Goal: Information Seeking & Learning: Learn about a topic

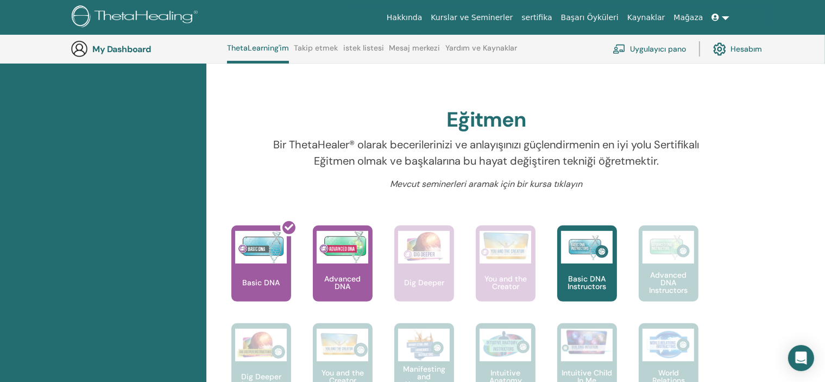
scroll to position [300, 0]
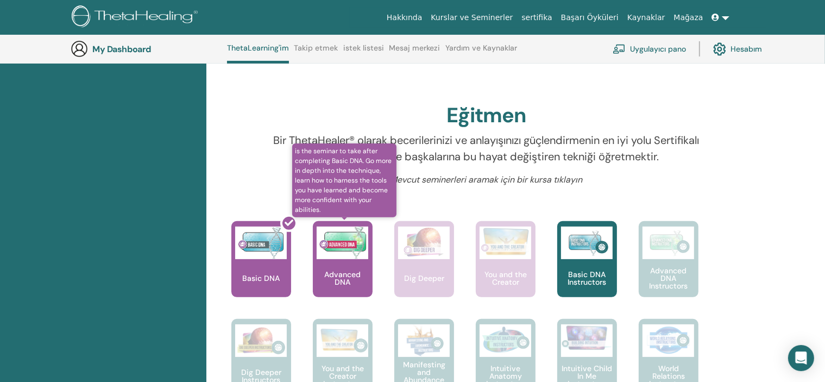
click at [360, 244] on img at bounding box center [343, 243] width 52 height 33
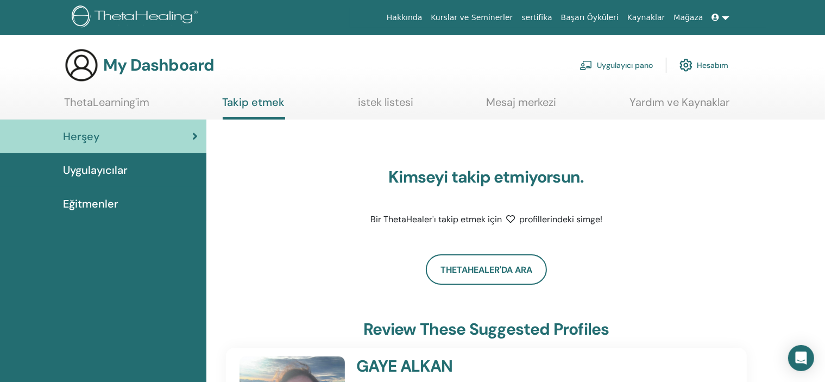
click at [90, 176] on span "Uygulayıcılar" at bounding box center [95, 170] width 65 height 16
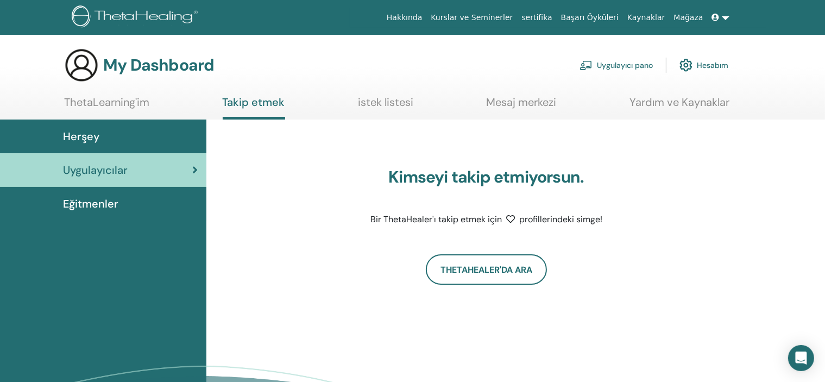
click at [87, 202] on span "Eğitmenler" at bounding box center [90, 204] width 55 height 16
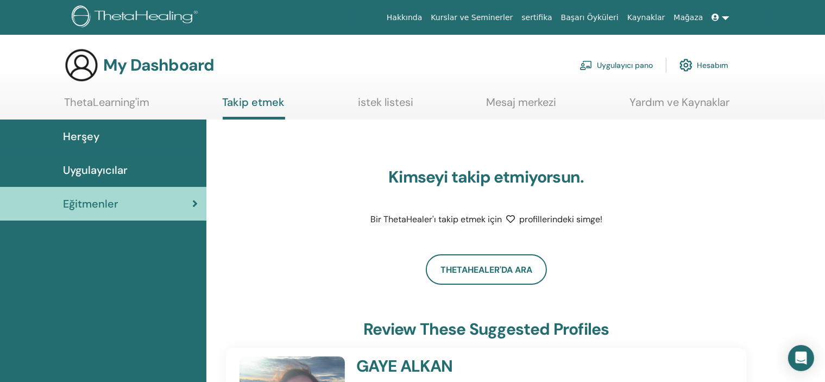
click at [715, 17] on icon at bounding box center [716, 18] width 8 height 8
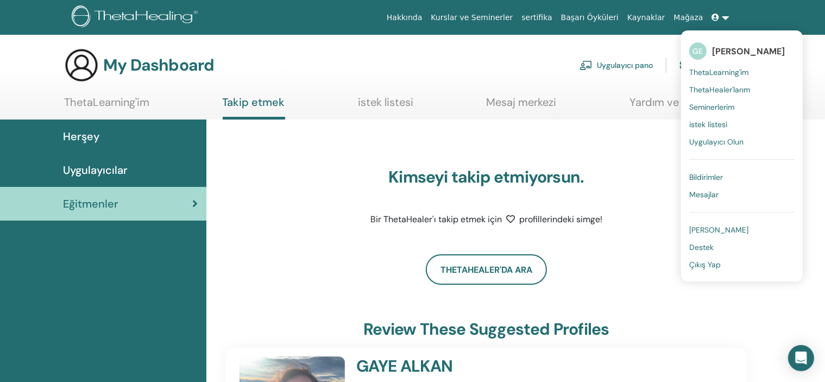
click at [342, 197] on div "Kimseyi takip etmiyorsun. Bir ThetaHealer'ı takip etmek için profillerindeki si…" at bounding box center [486, 181] width 521 height 96
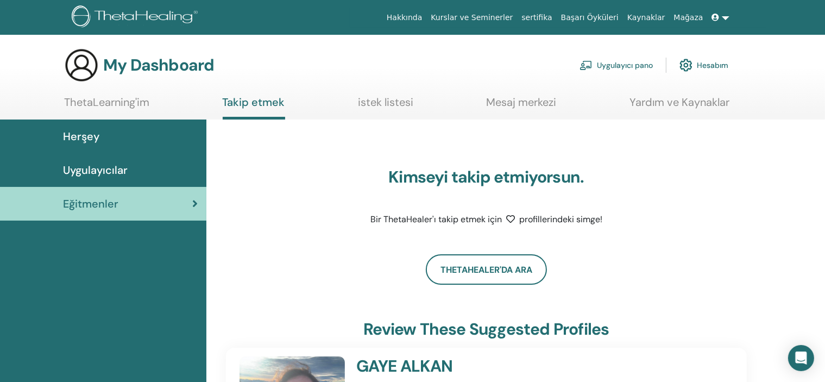
drag, startPoint x: 720, startPoint y: 28, endPoint x: 718, endPoint y: 22, distance: 6.4
click at [720, 27] on div "Hakkında Kurslar ve Seminerler sertifika Başarı Öyküleri Kaynaklar Mağaza GE Gü…" at bounding box center [413, 17] width 760 height 35
click at [718, 21] on icon at bounding box center [716, 18] width 8 height 8
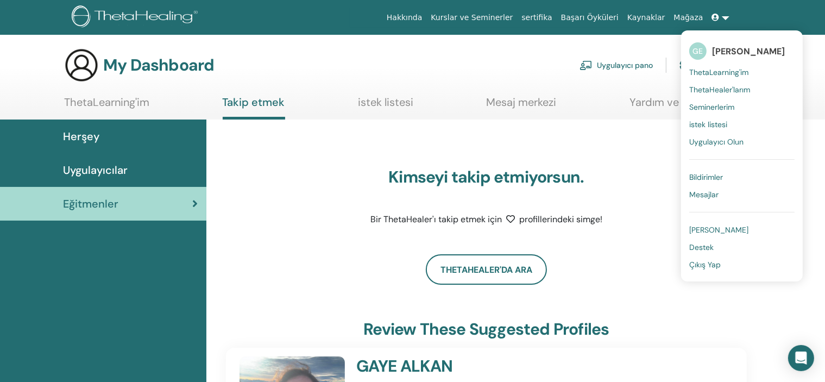
click at [723, 70] on span "ThetaLearning'im" at bounding box center [718, 72] width 59 height 10
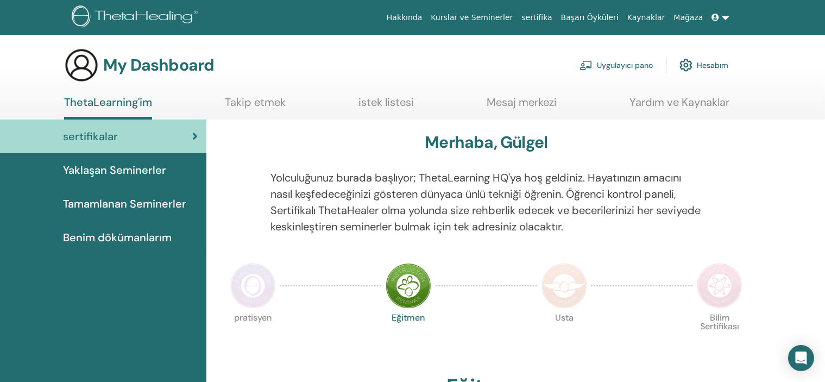
click at [143, 234] on span "Benim dökümanlarım" at bounding box center [117, 237] width 109 height 16
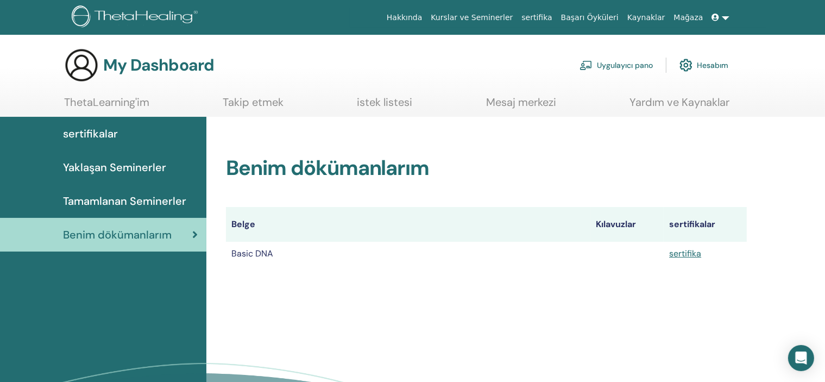
click at [144, 202] on span "Tamamlanan Seminerler" at bounding box center [124, 201] width 123 height 16
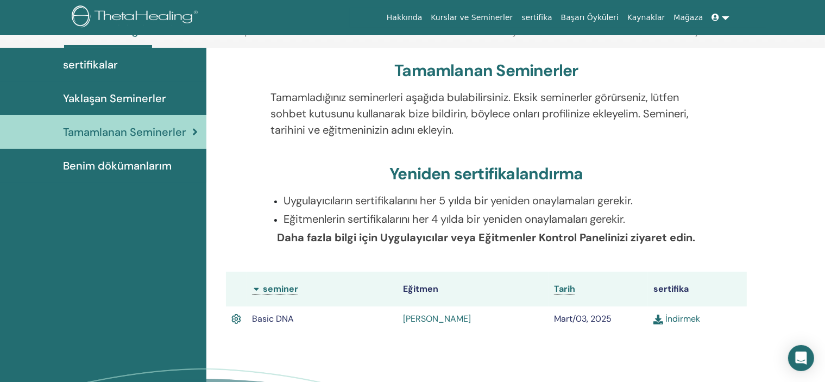
scroll to position [137, 0]
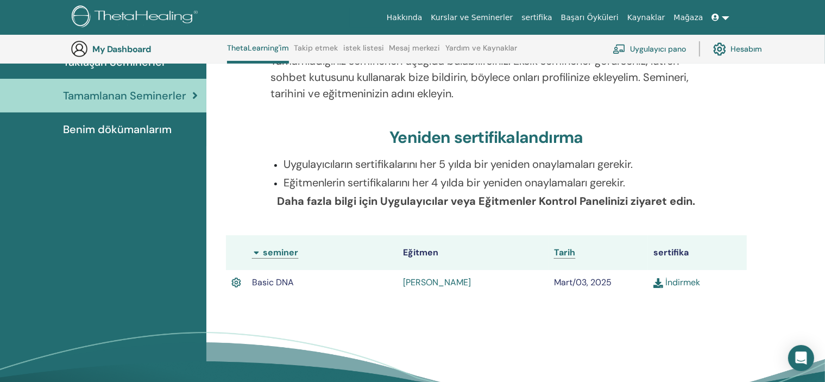
click at [429, 282] on link "[PERSON_NAME]" at bounding box center [437, 282] width 68 height 11
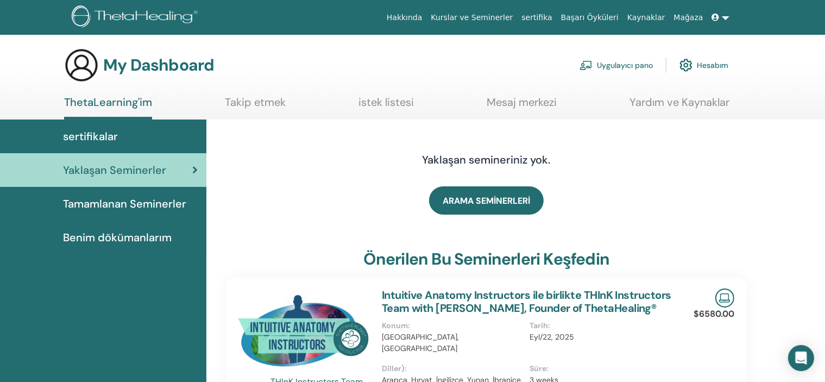
click at [152, 199] on span "Tamamlanan Seminerler" at bounding box center [124, 204] width 123 height 16
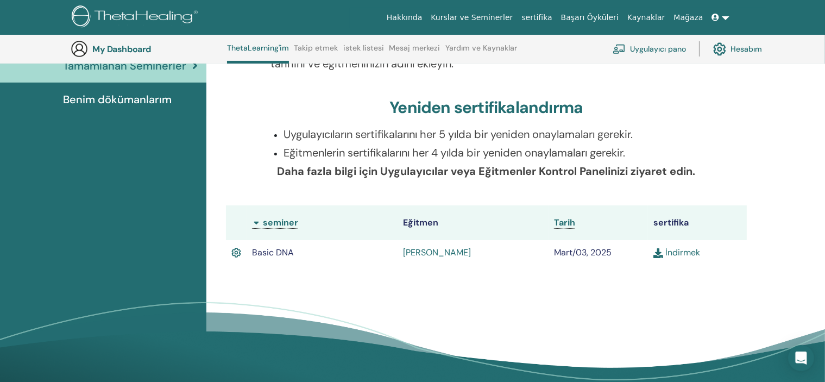
scroll to position [191, 0]
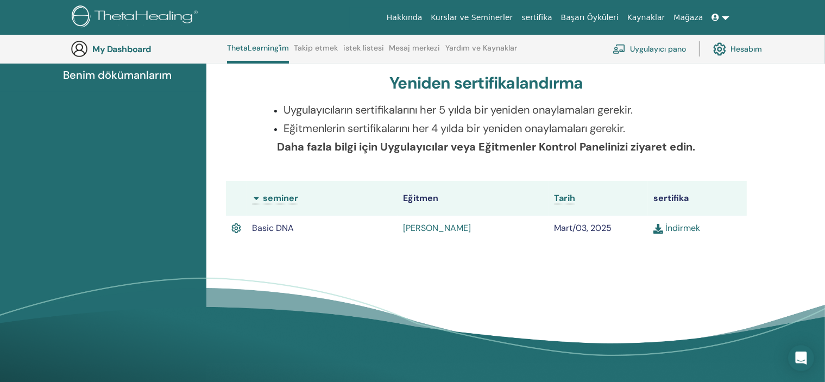
click at [423, 227] on link "[PERSON_NAME]" at bounding box center [437, 227] width 68 height 11
